Goal: Information Seeking & Learning: Learn about a topic

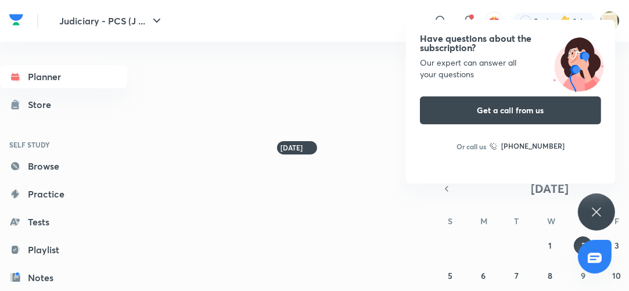
click at [599, 211] on icon at bounding box center [597, 212] width 14 height 14
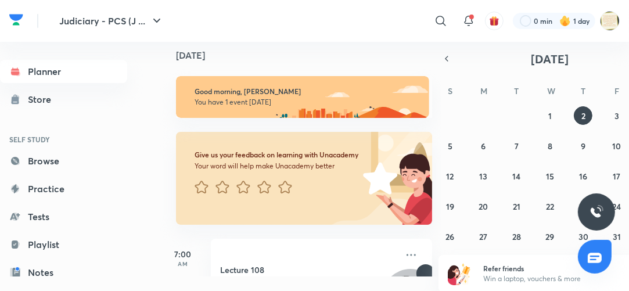
scroll to position [16, 0]
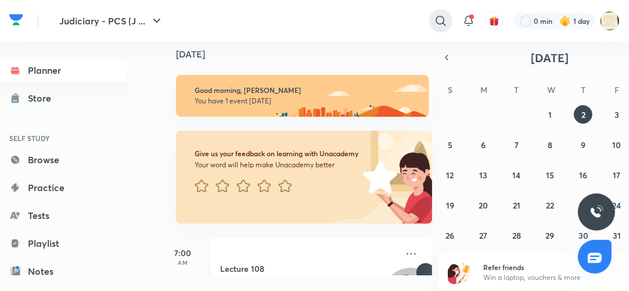
click at [438, 19] on icon at bounding box center [441, 21] width 14 height 14
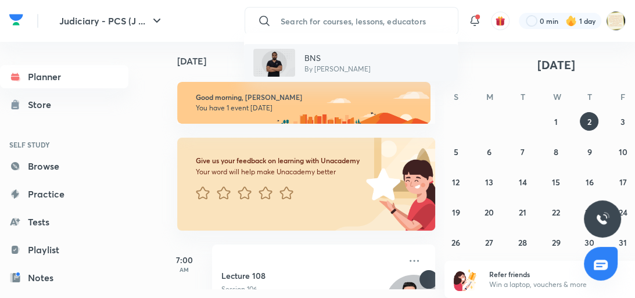
click at [316, 57] on p "BNS" at bounding box center [337, 58] width 66 height 12
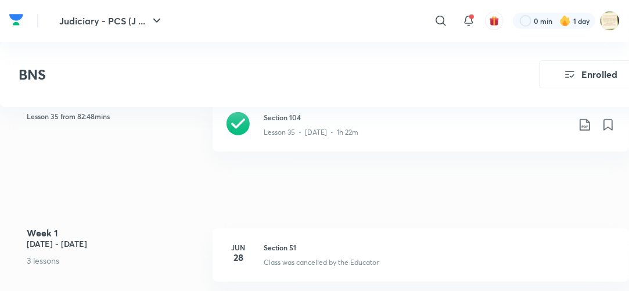
scroll to position [521, 0]
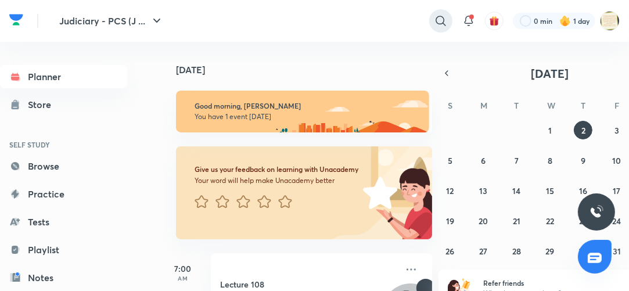
click at [437, 18] on icon at bounding box center [441, 21] width 10 height 10
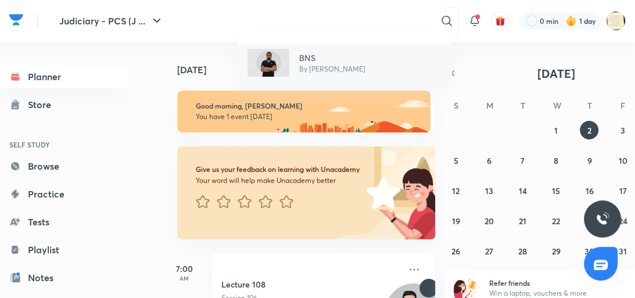
click at [312, 53] on p "BNS" at bounding box center [332, 58] width 66 height 12
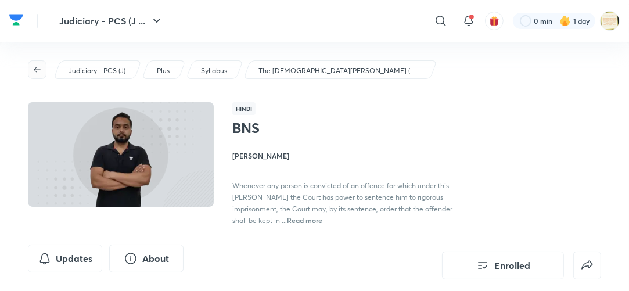
click at [35, 69] on icon "button" at bounding box center [37, 69] width 9 height 9
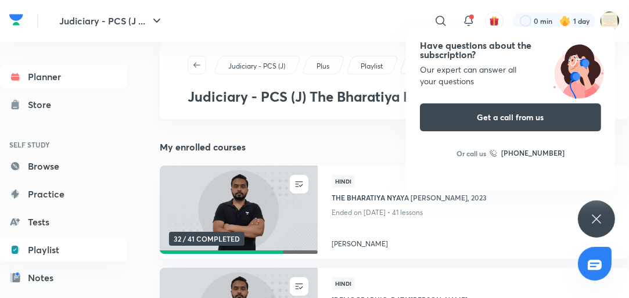
click at [34, 67] on link "Planner" at bounding box center [63, 76] width 127 height 23
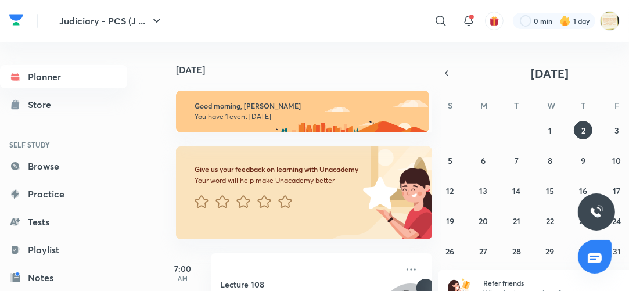
click at [357, 67] on h4 "[DATE]" at bounding box center [310, 69] width 268 height 9
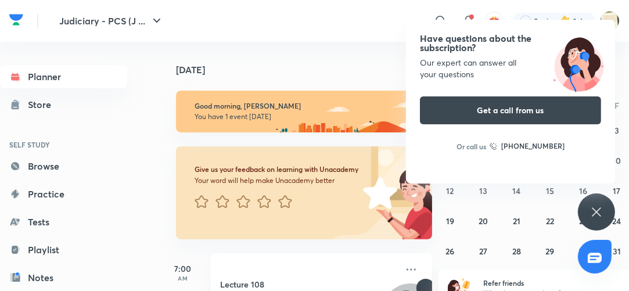
click at [597, 207] on icon at bounding box center [597, 212] width 14 height 14
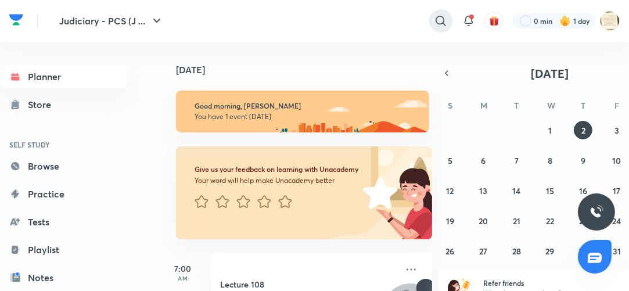
click at [435, 21] on icon at bounding box center [441, 21] width 14 height 14
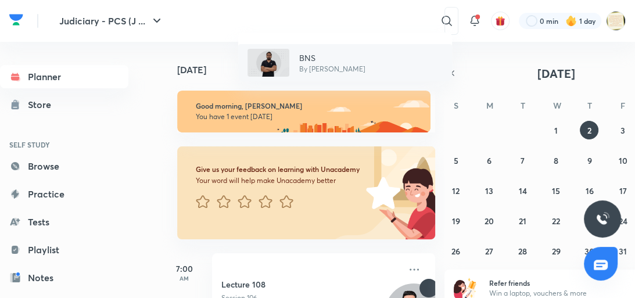
click at [304, 57] on p "BNS" at bounding box center [332, 58] width 66 height 12
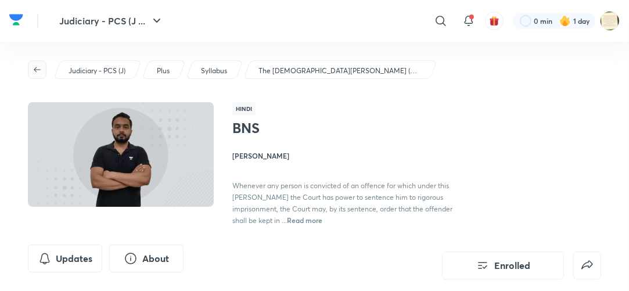
click at [37, 67] on icon "button" at bounding box center [37, 69] width 7 height 5
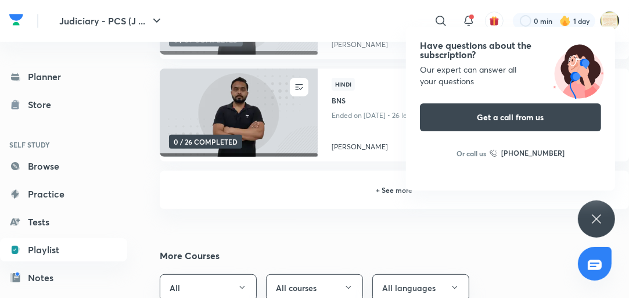
scroll to position [316, 0]
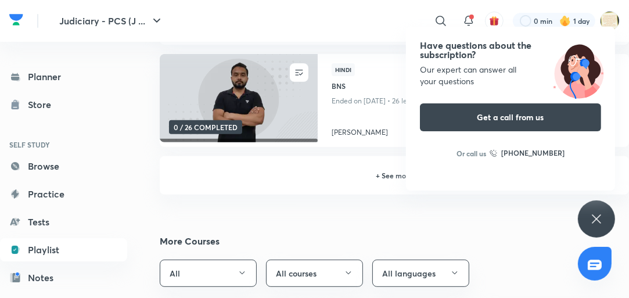
click at [379, 177] on h6 "+ See more" at bounding box center [395, 175] width 442 height 10
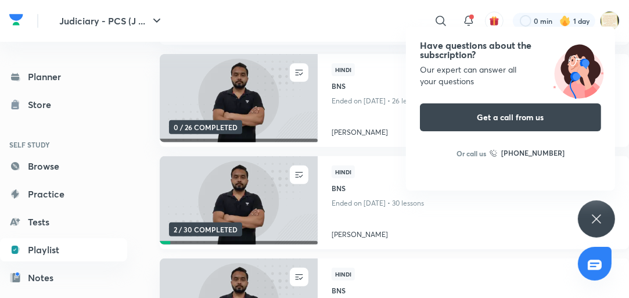
click at [275, 216] on img at bounding box center [238, 200] width 161 height 90
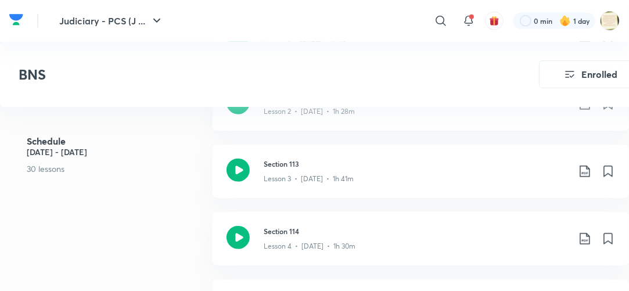
scroll to position [725, 0]
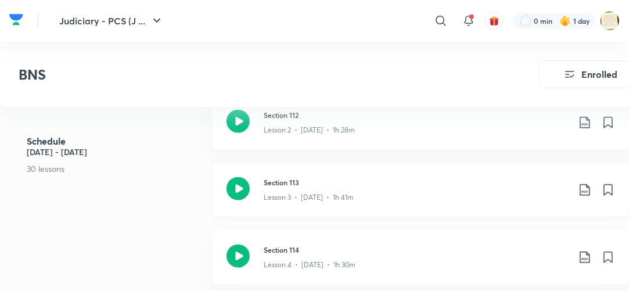
click at [239, 187] on icon at bounding box center [238, 188] width 23 height 23
